Goal: Task Accomplishment & Management: Use online tool/utility

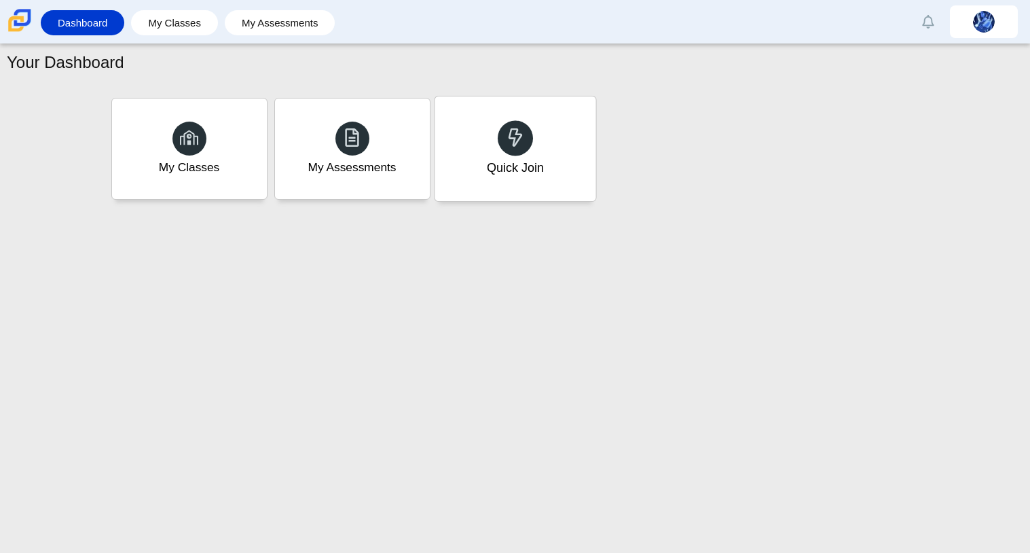
click at [575, 175] on div "Quick Join" at bounding box center [515, 148] width 161 height 105
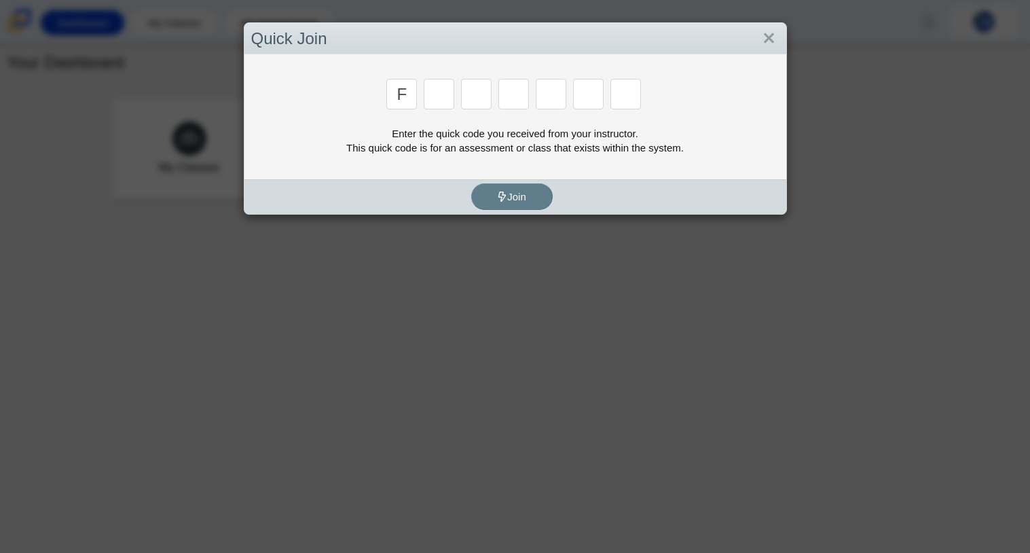
type input "f"
type input "7"
type input "m"
type input "c"
type input "h"
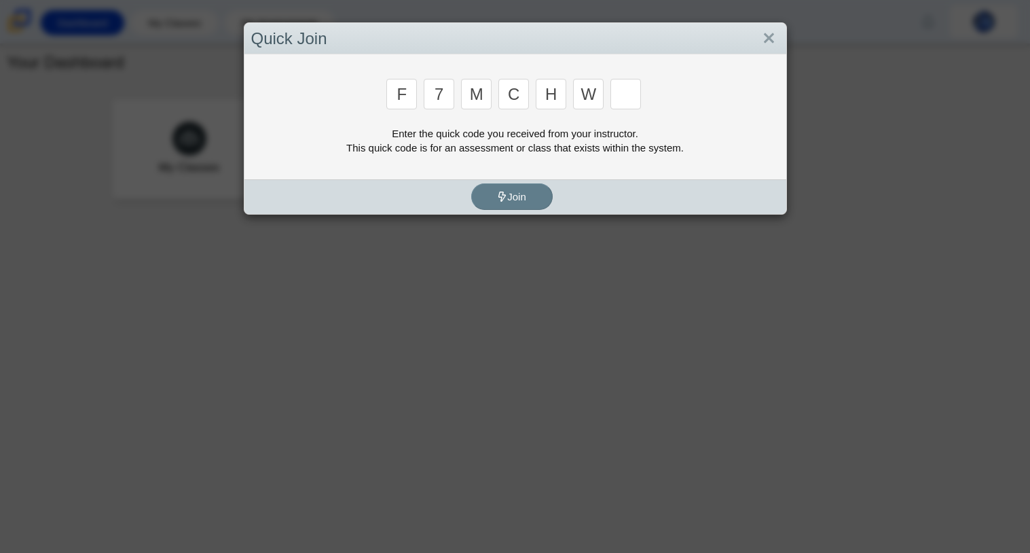
type input "w"
type input "k"
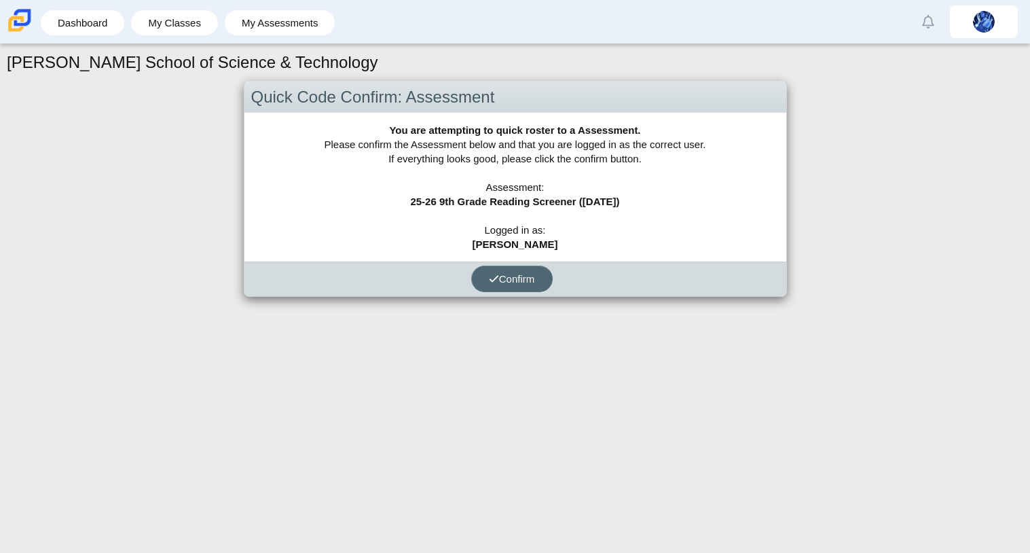
click at [525, 288] on button "Confirm" at bounding box center [511, 279] width 81 height 26
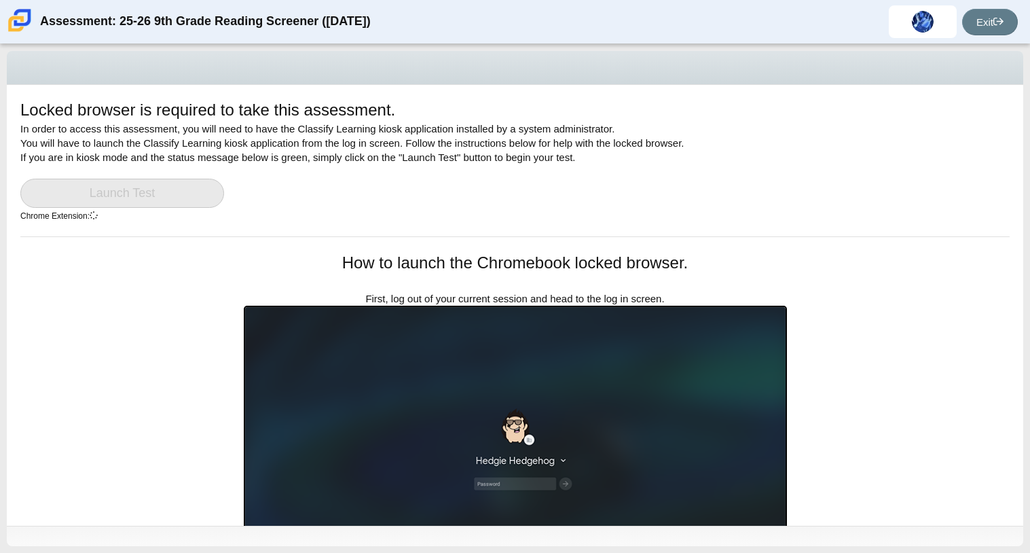
click at [192, 348] on div "Locked browser is required to take this assessment. In order to access this ass…" at bounding box center [515, 305] width 1017 height 441
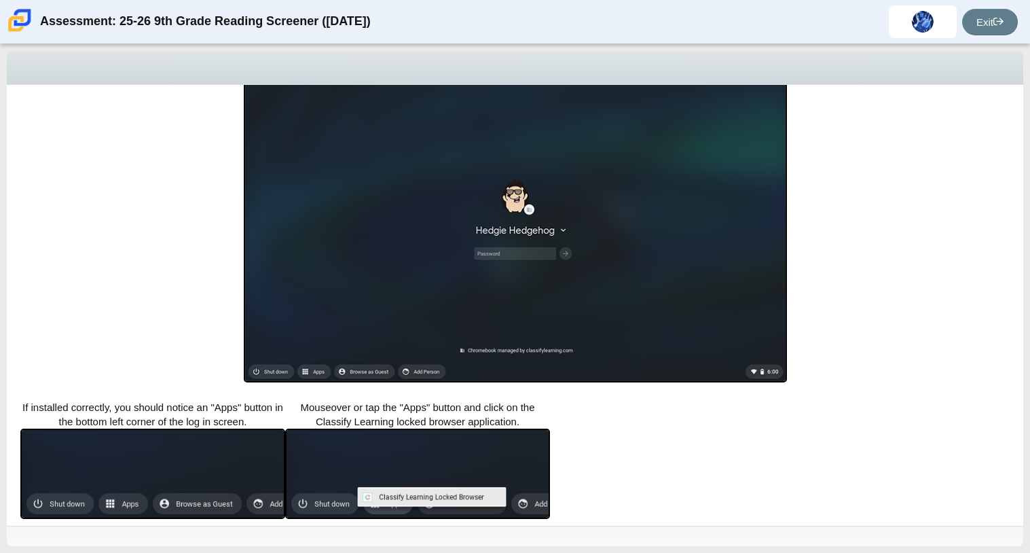
scroll to position [241, 0]
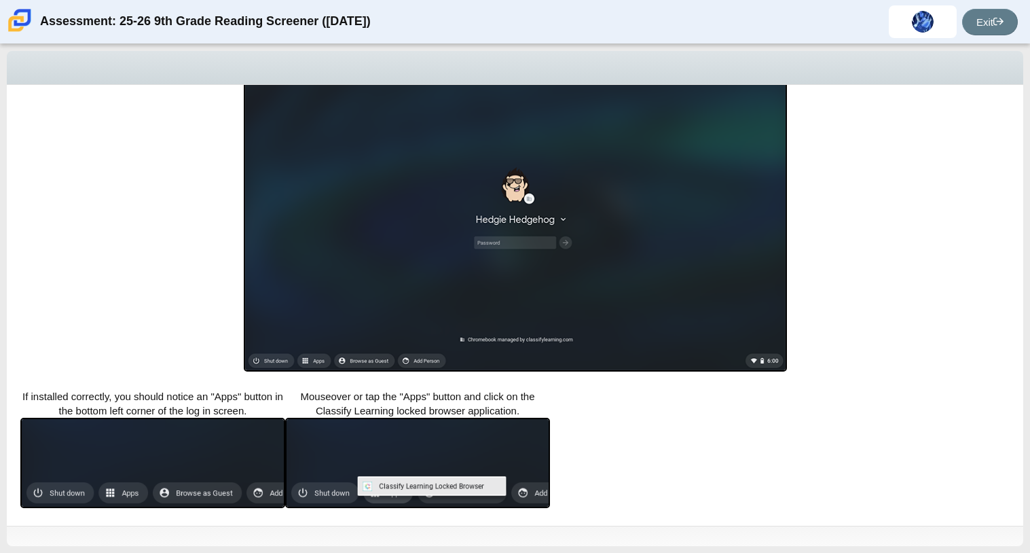
click at [207, 470] on img at bounding box center [152, 463] width 265 height 90
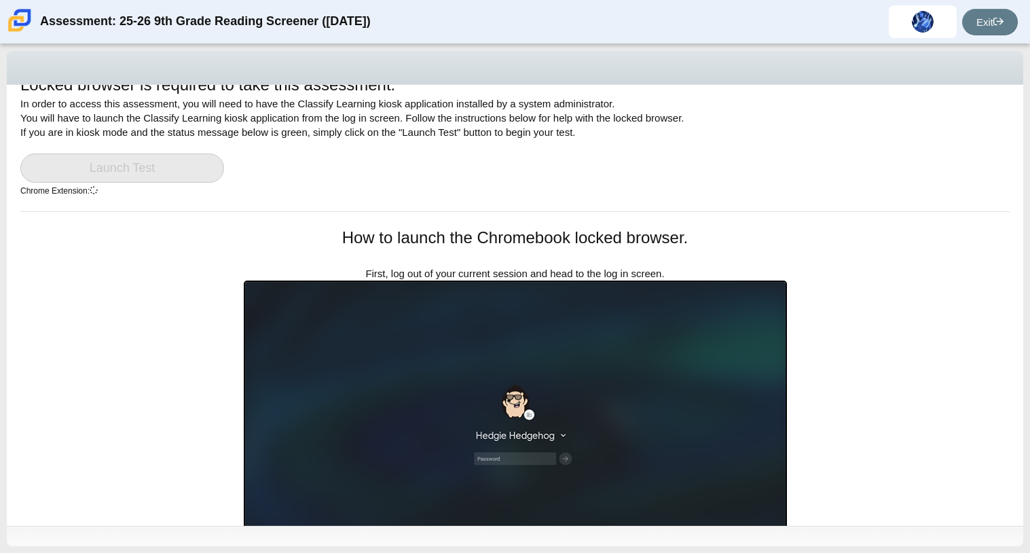
scroll to position [0, 0]
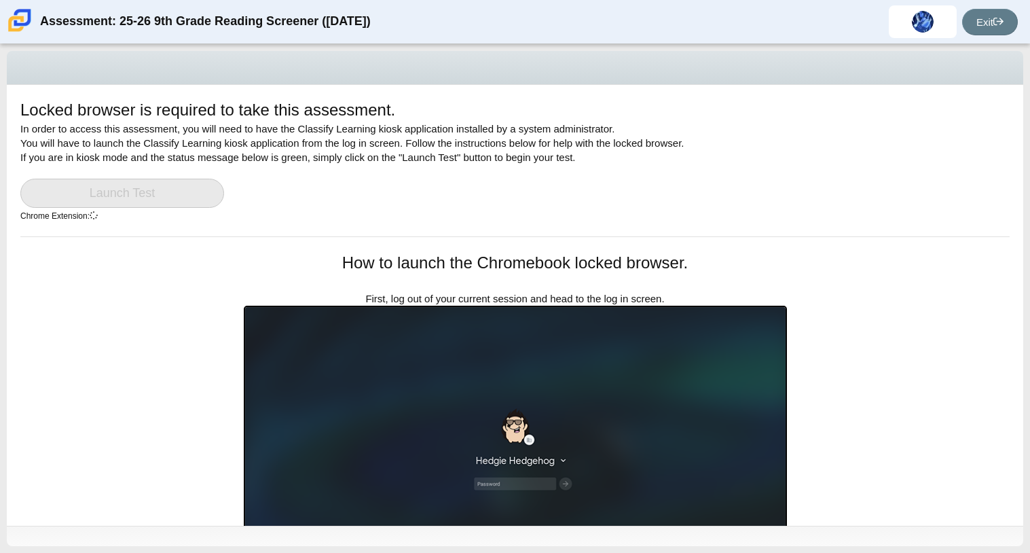
click at [386, 443] on img at bounding box center [515, 459] width 543 height 307
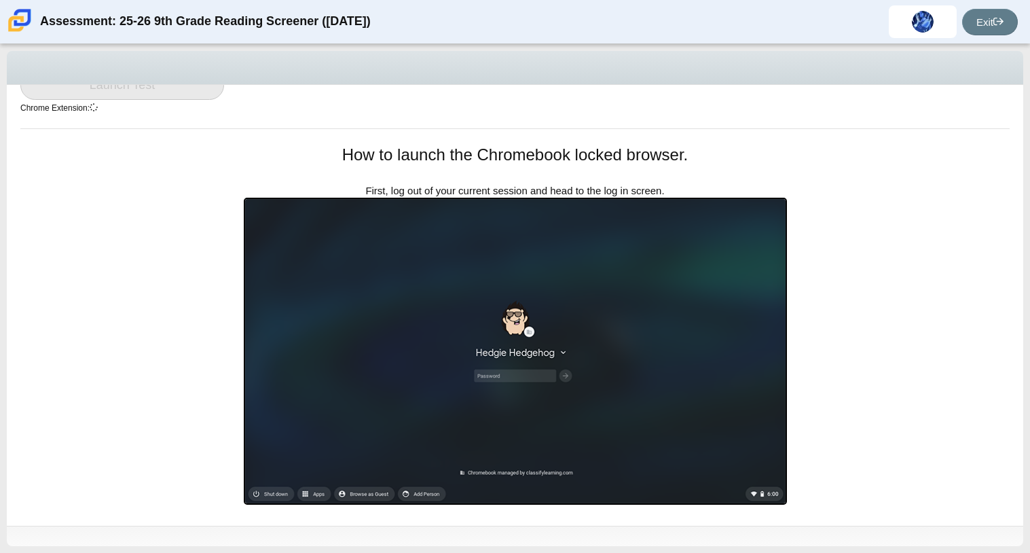
scroll to position [135, 0]
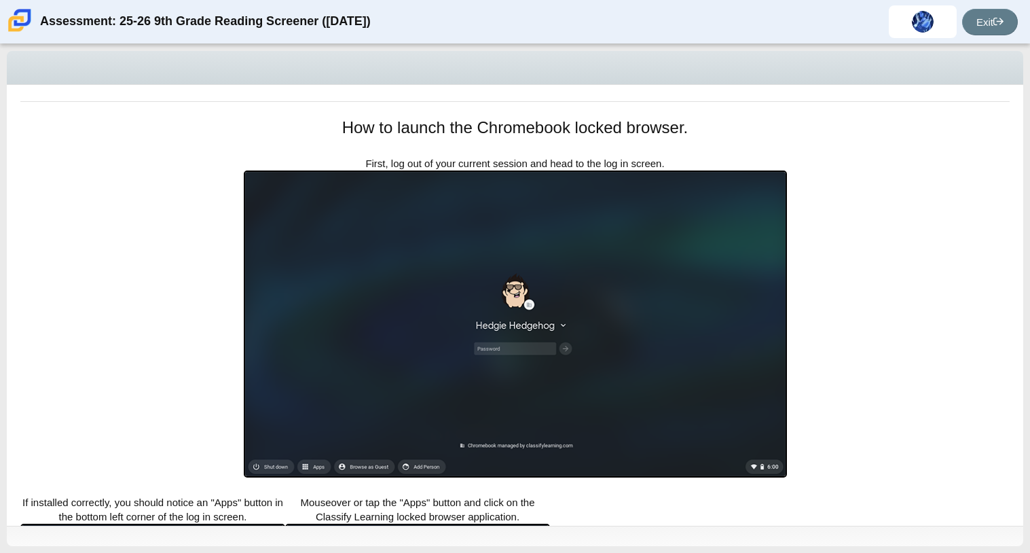
click at [521, 299] on img at bounding box center [515, 323] width 543 height 307
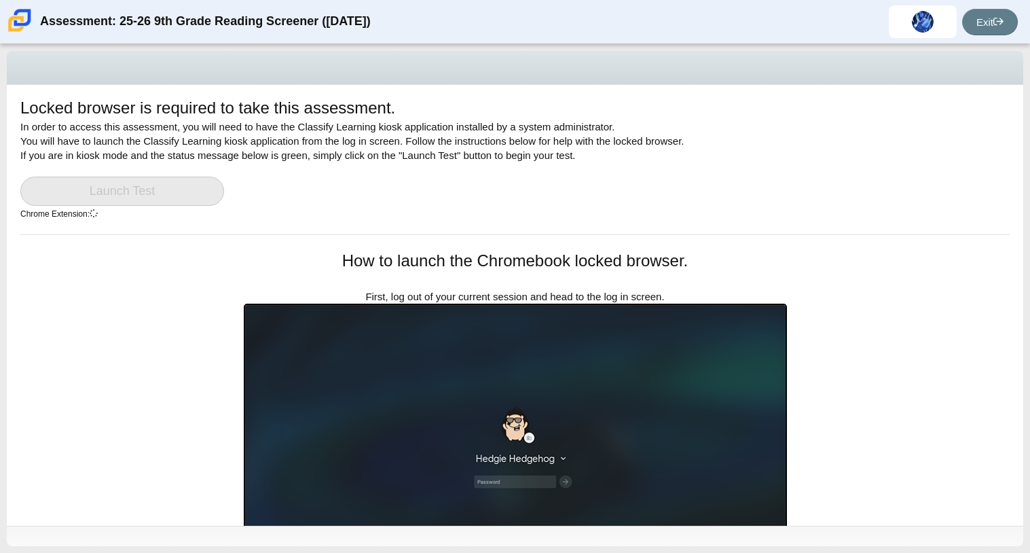
scroll to position [0, 0]
